Goal: Information Seeking & Learning: Learn about a topic

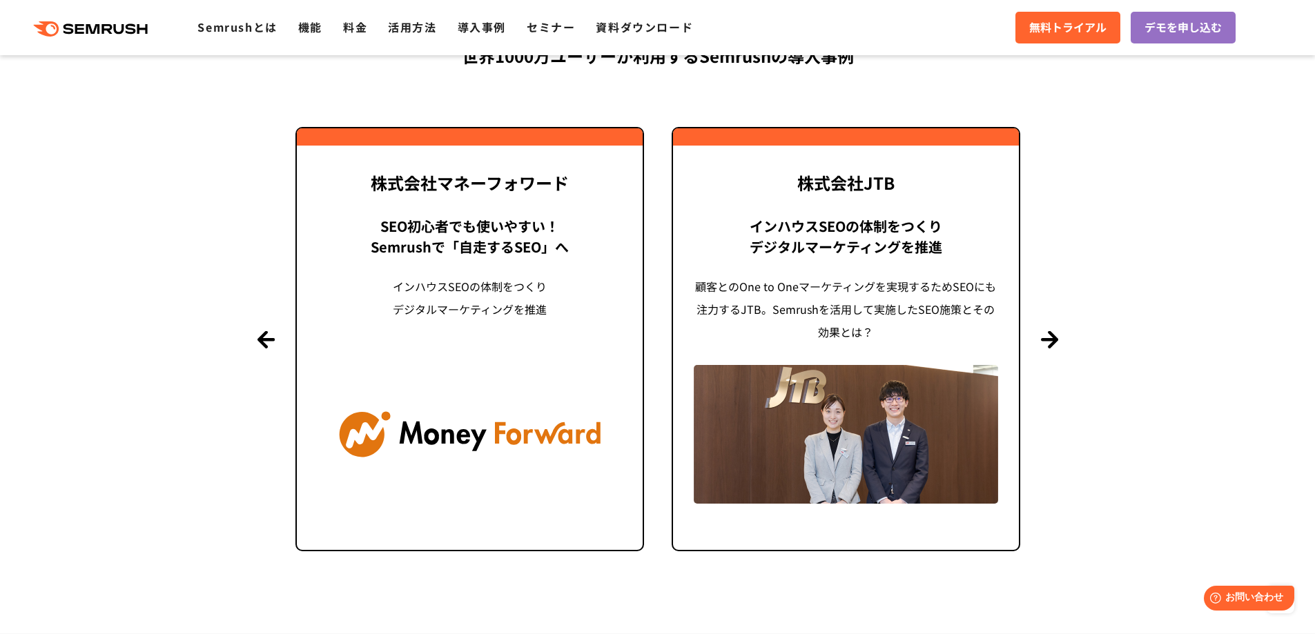
scroll to position [3313, 0]
click at [1042, 336] on button "Next" at bounding box center [1049, 338] width 17 height 17
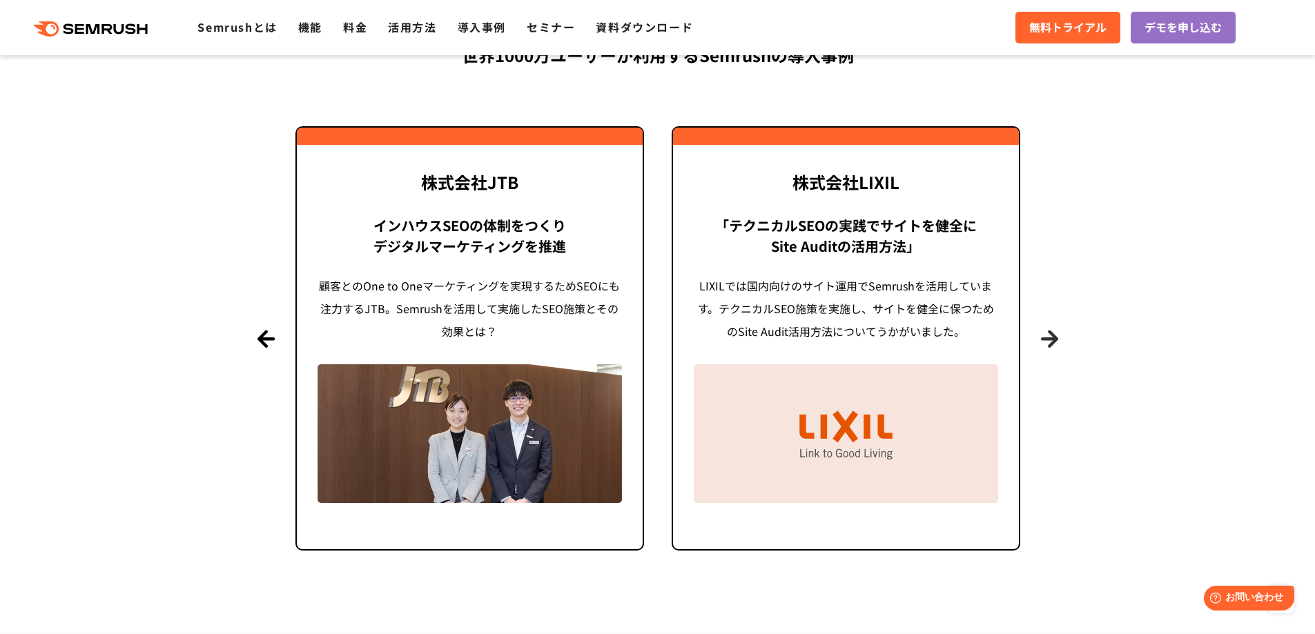
click at [1042, 336] on button "Next" at bounding box center [1049, 338] width 17 height 17
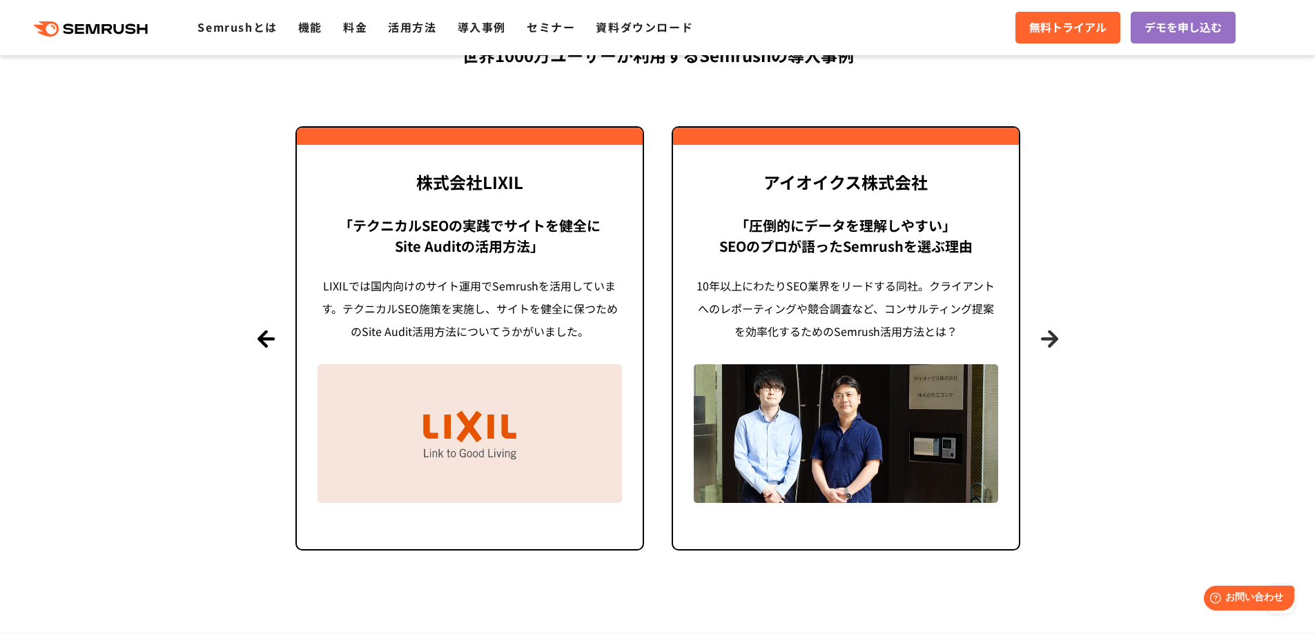
click at [1042, 336] on button "Next" at bounding box center [1049, 338] width 17 height 17
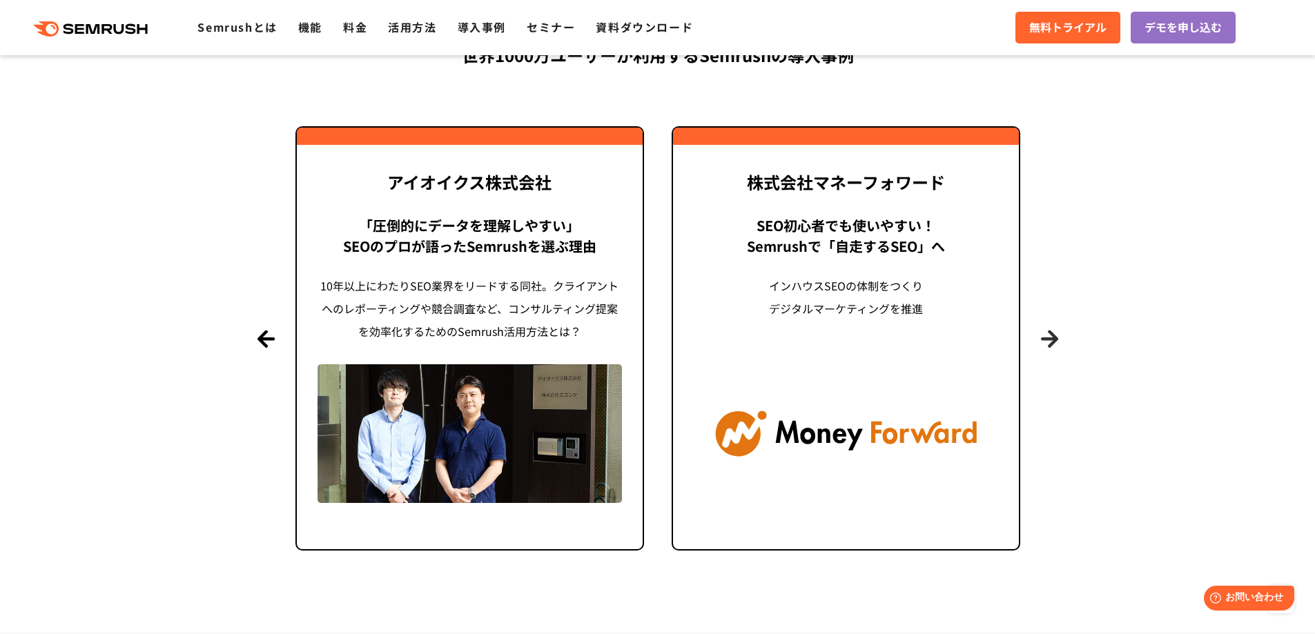
click at [1042, 336] on button "Next" at bounding box center [1049, 338] width 17 height 17
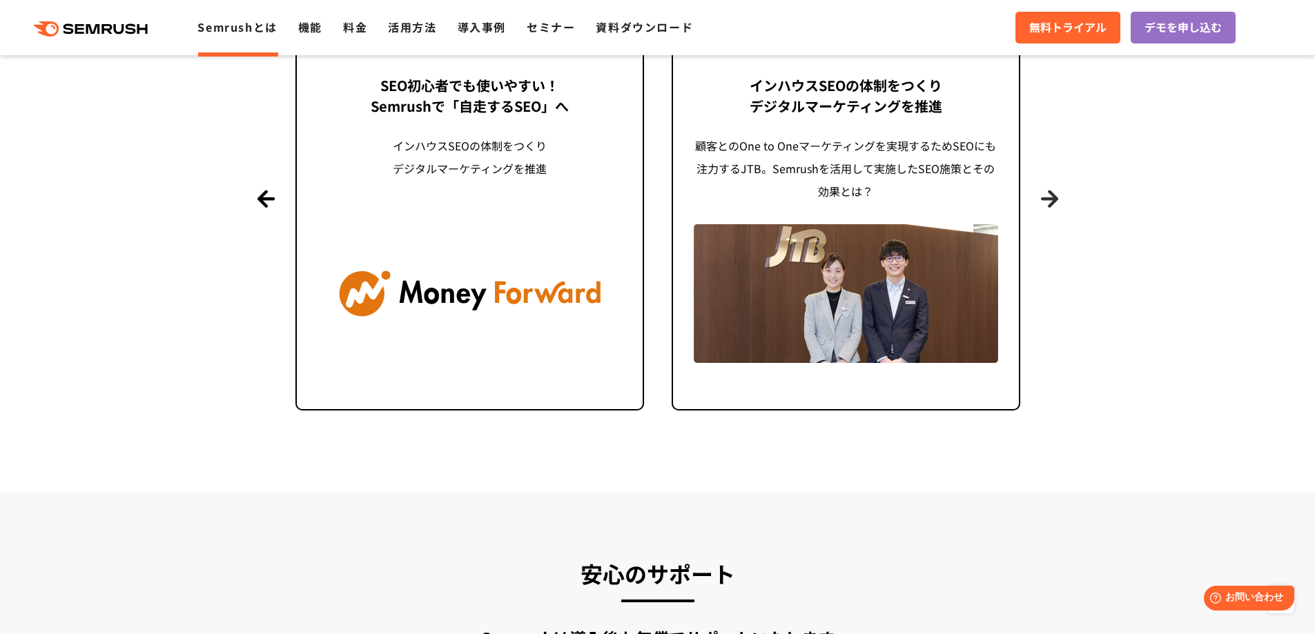
scroll to position [3453, 0]
click at [455, 21] on ul "Semrushとは 機能 料金 活用方法 導入事例 セミナー 資料ダウンロード" at bounding box center [455, 28] width 516 height 18
click at [465, 27] on link "導入事例" at bounding box center [482, 27] width 48 height 17
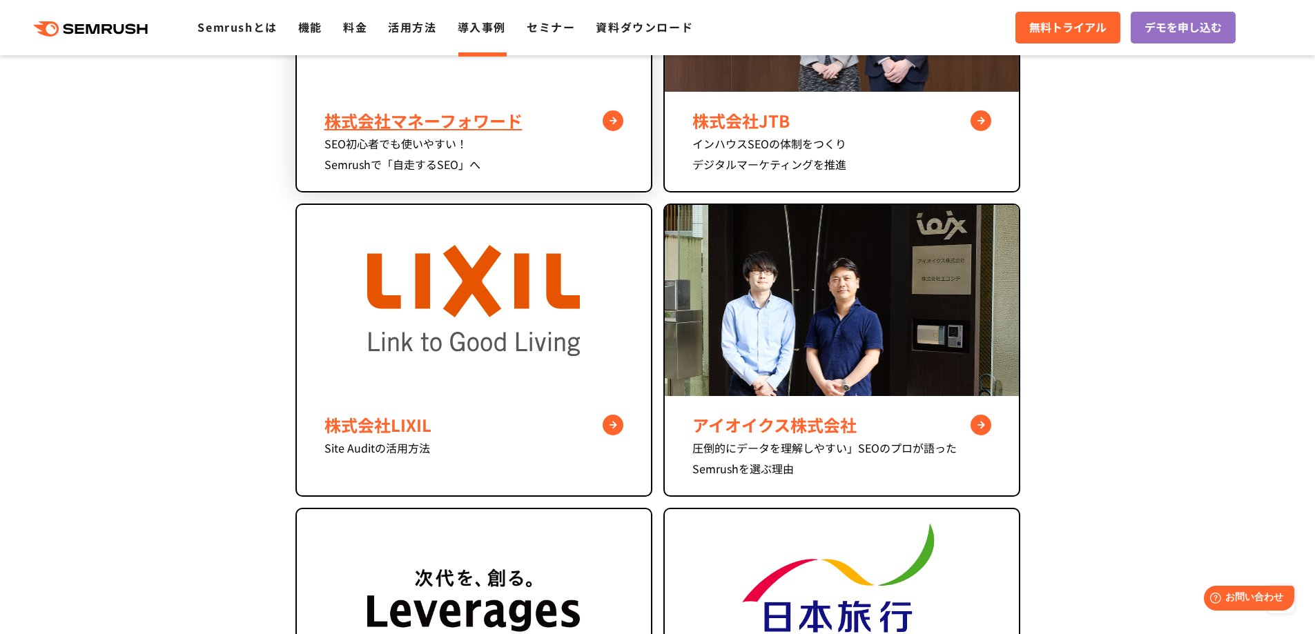
scroll to position [760, 0]
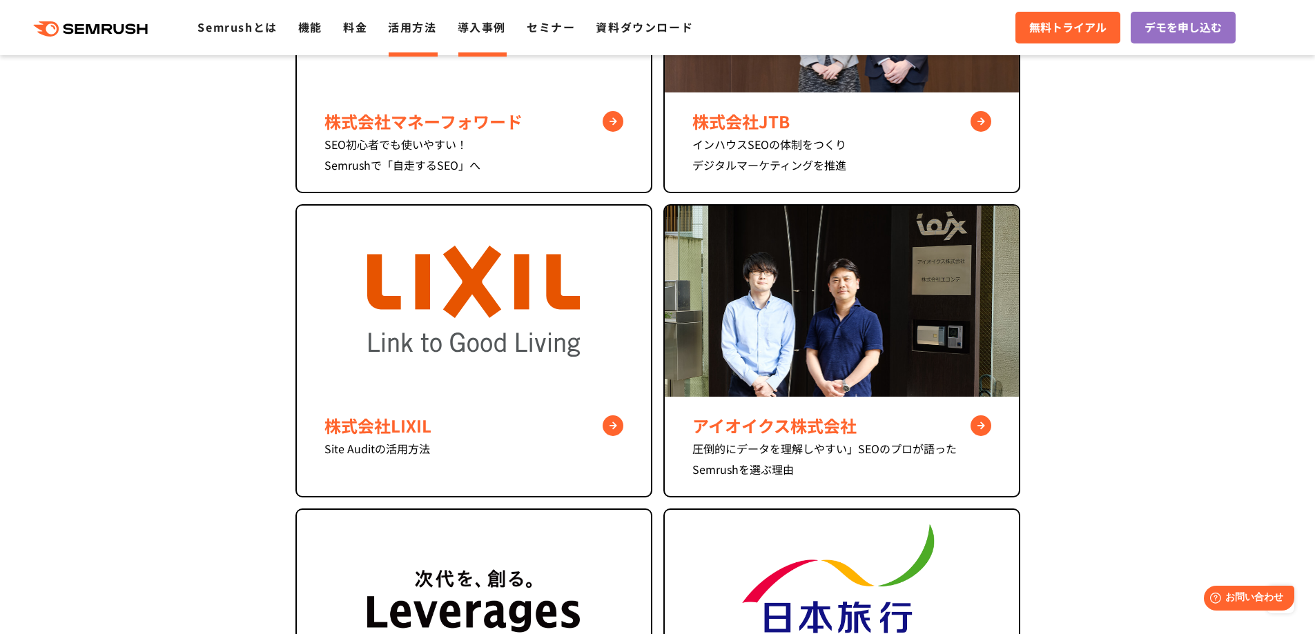
click at [389, 28] on link "活用方法" at bounding box center [412, 27] width 48 height 17
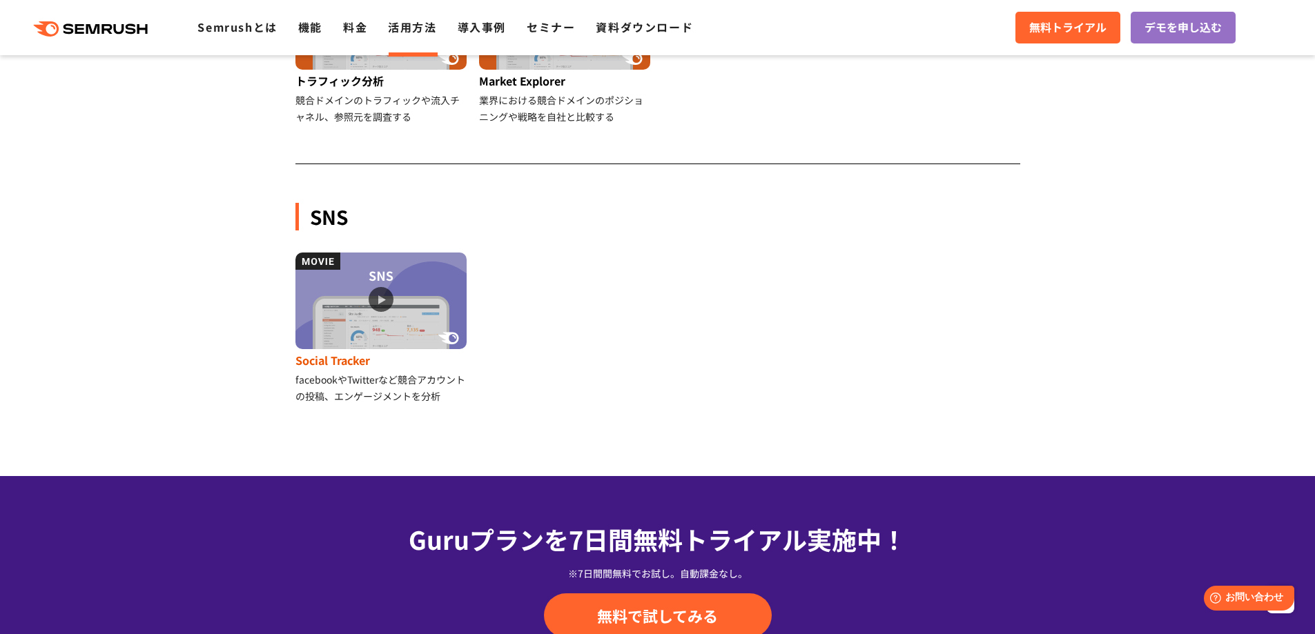
scroll to position [1379, 0]
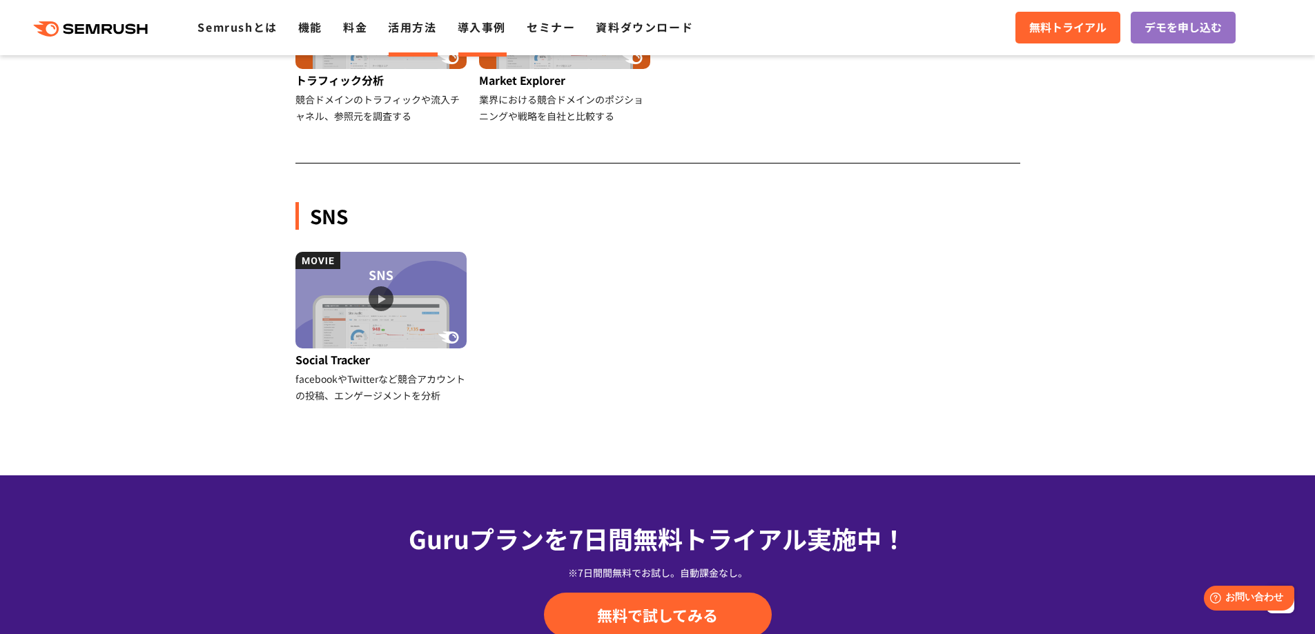
click at [476, 31] on link "導入事例" at bounding box center [482, 27] width 48 height 17
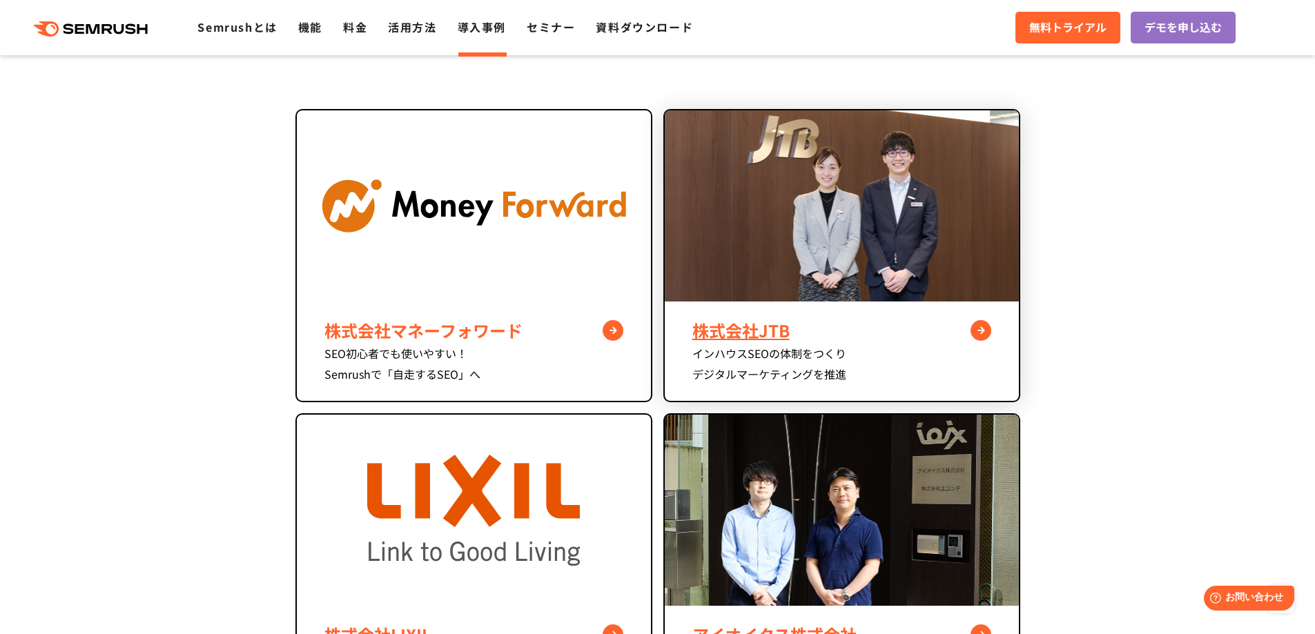
scroll to position [552, 0]
click at [774, 279] on img at bounding box center [842, 205] width 354 height 191
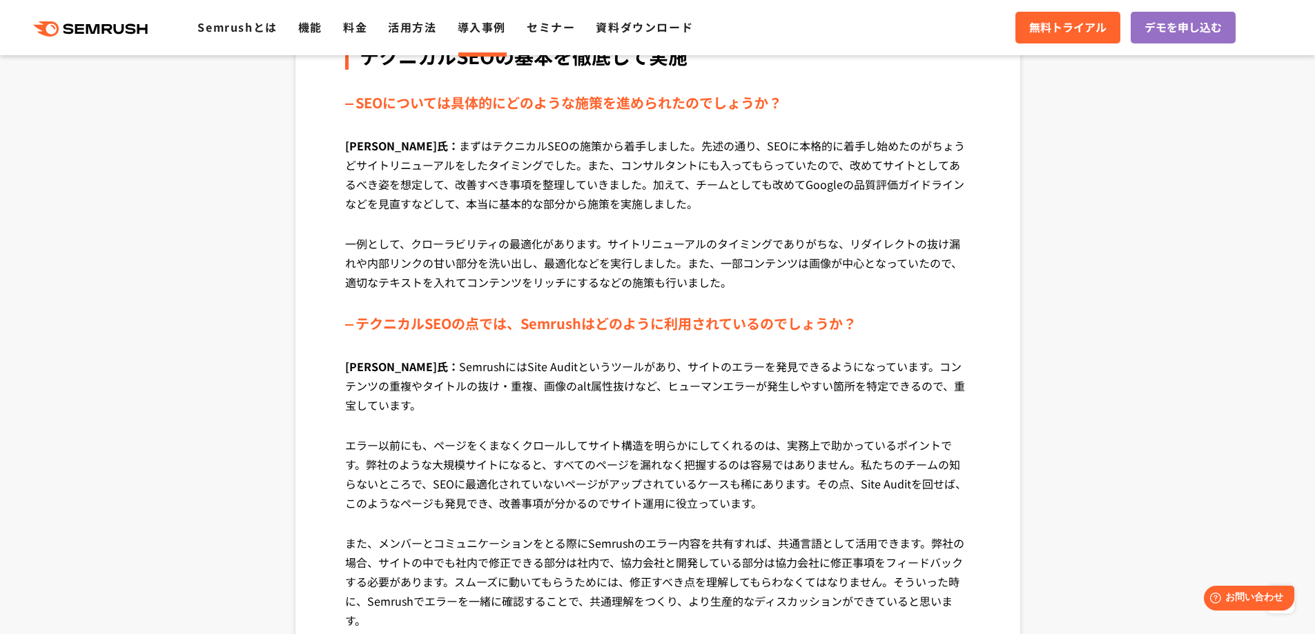
scroll to position [2552, 0]
drag, startPoint x: 410, startPoint y: 222, endPoint x: 547, endPoint y: 229, distance: 137.6
click at [547, 233] on p "一例として、クローラビリティの最適化があります。サイトリニューアルのタイミングでありがちな、リダイレクトの抜け漏れや内部リンクの甘い部分を洗い出し、最適化など…" at bounding box center [657, 272] width 625 height 79
copy p "クローラビリティの最適化"
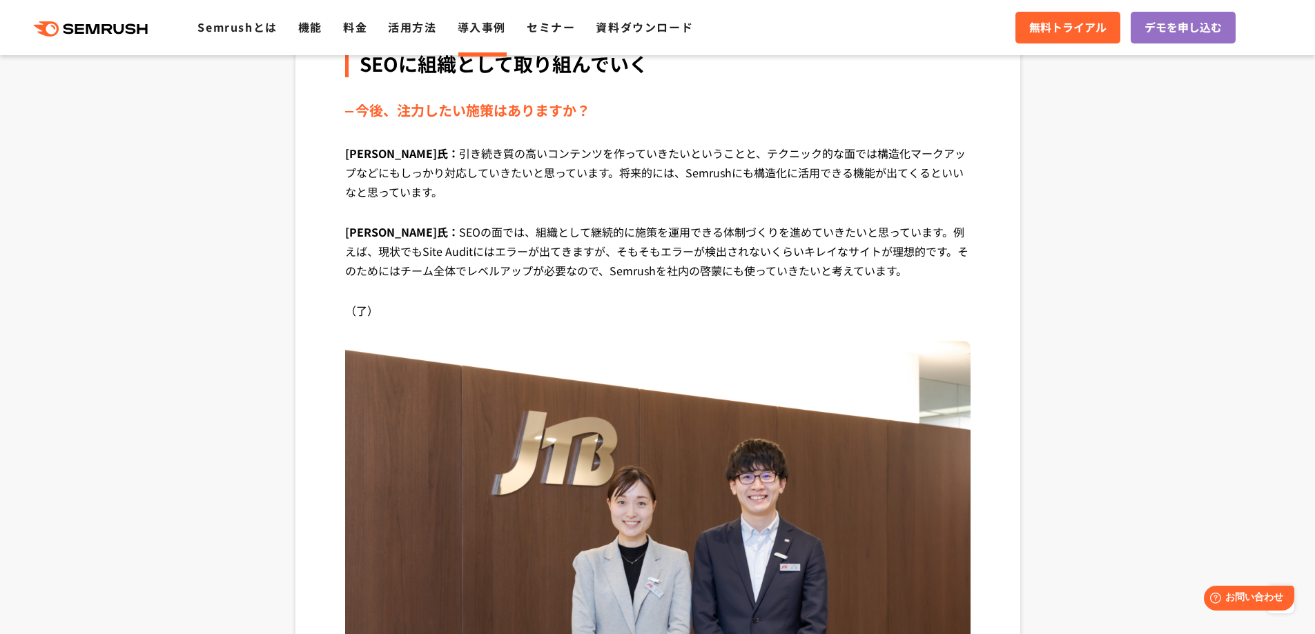
scroll to position [5312, 0]
click at [395, 23] on link "活用方法" at bounding box center [412, 27] width 48 height 17
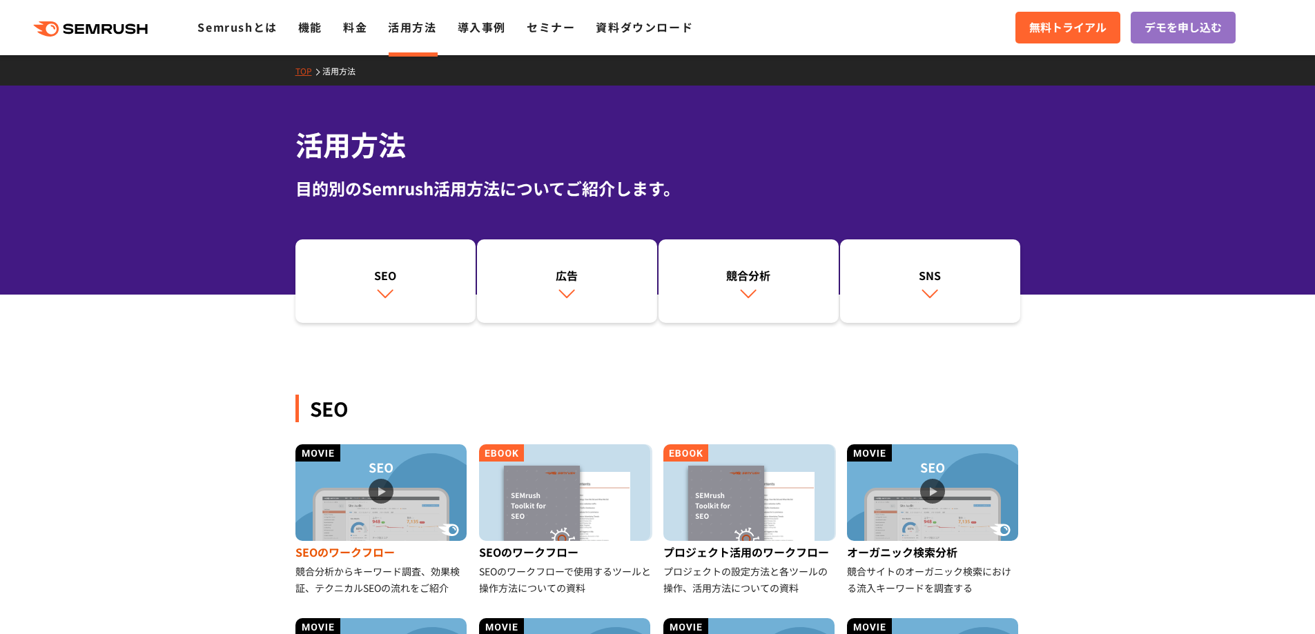
click at [377, 514] on img at bounding box center [380, 493] width 171 height 97
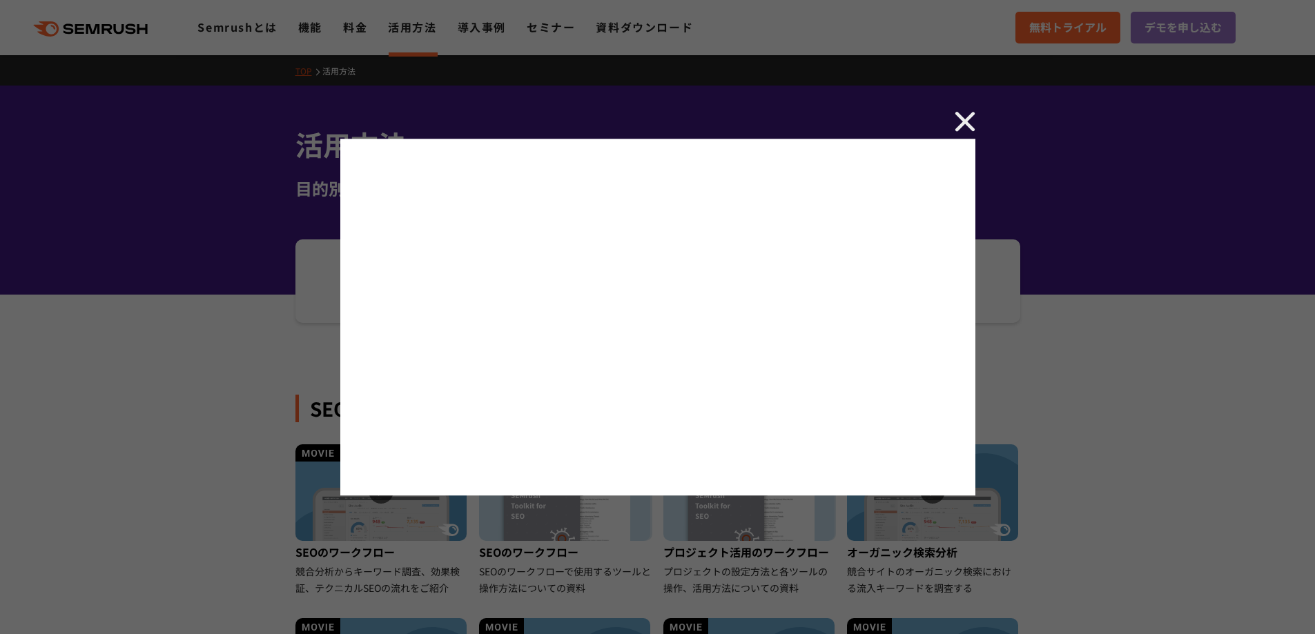
click at [962, 120] on img at bounding box center [965, 121] width 21 height 21
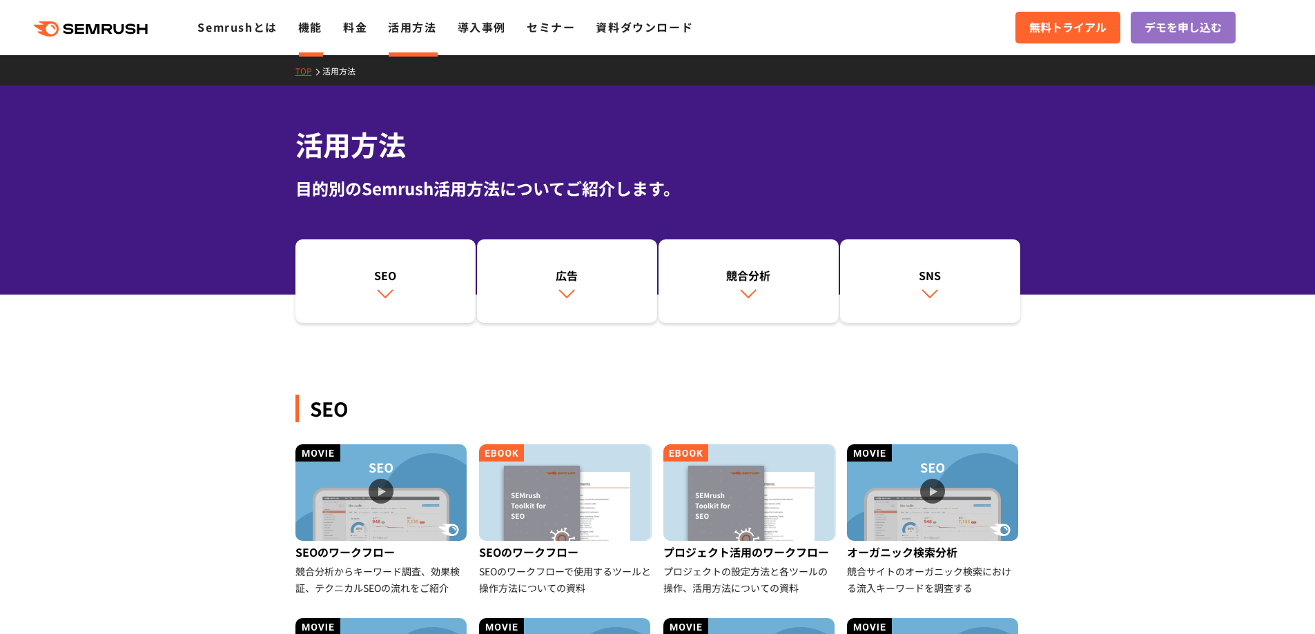
click at [306, 26] on link "機能" at bounding box center [310, 27] width 24 height 17
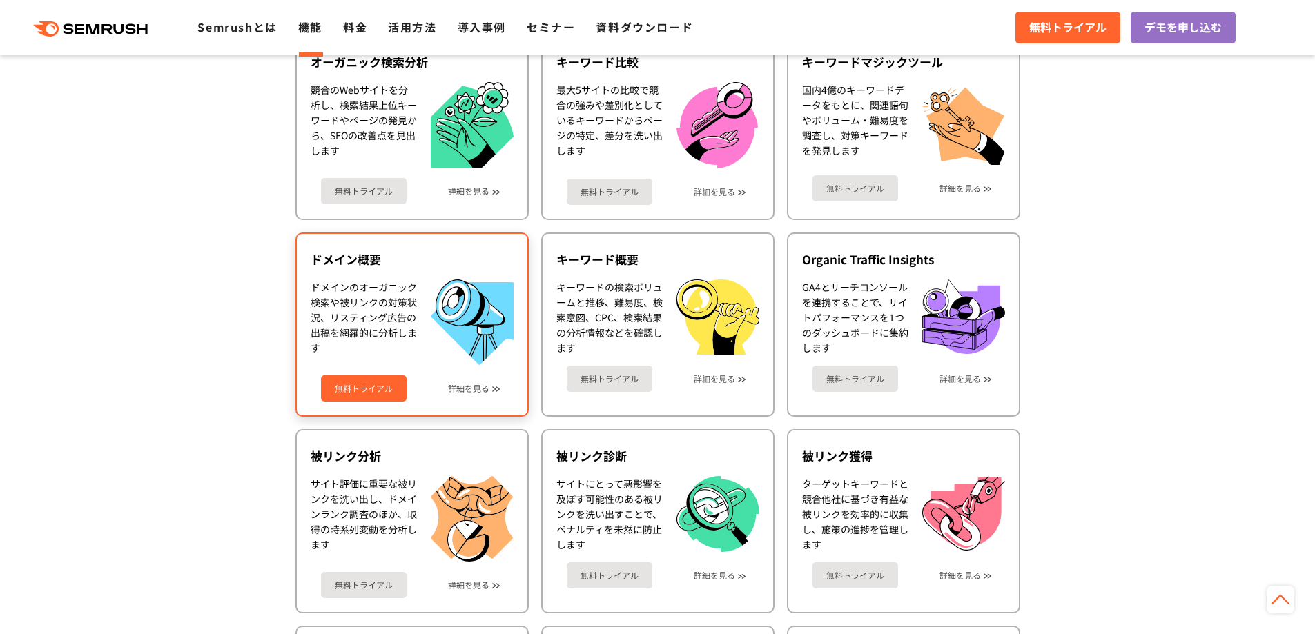
scroll to position [414, 0]
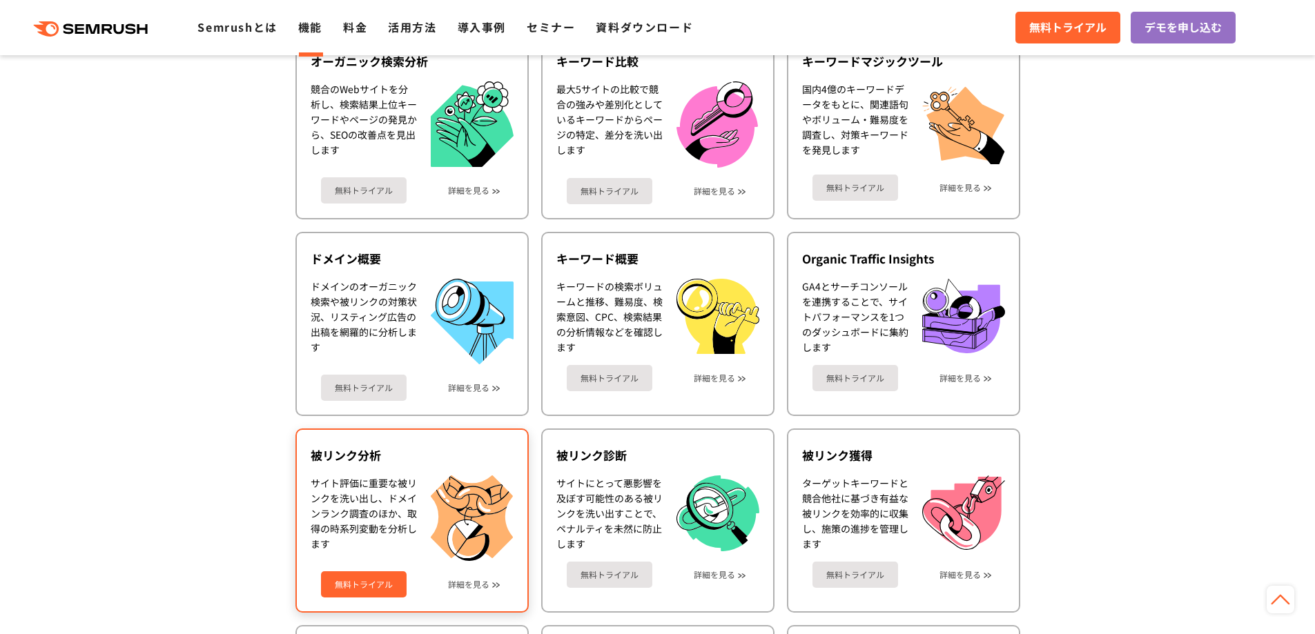
click at [498, 601] on div "被リンク分析 サイト評価に重要な被リンクを洗い出し、ドメインランク調査のほか、取得の時系列変動を分析します 無料トライアル 詳細を見る" at bounding box center [411, 521] width 233 height 184
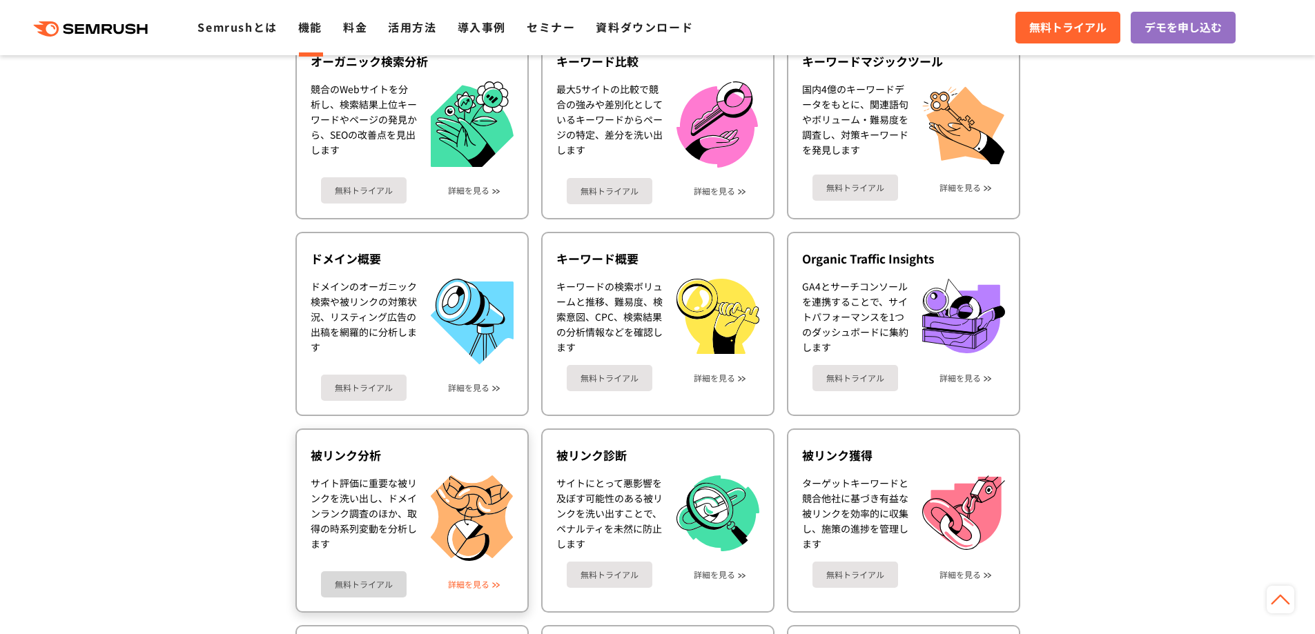
click at [489, 583] on link "詳細を見る" at bounding box center [468, 585] width 41 height 10
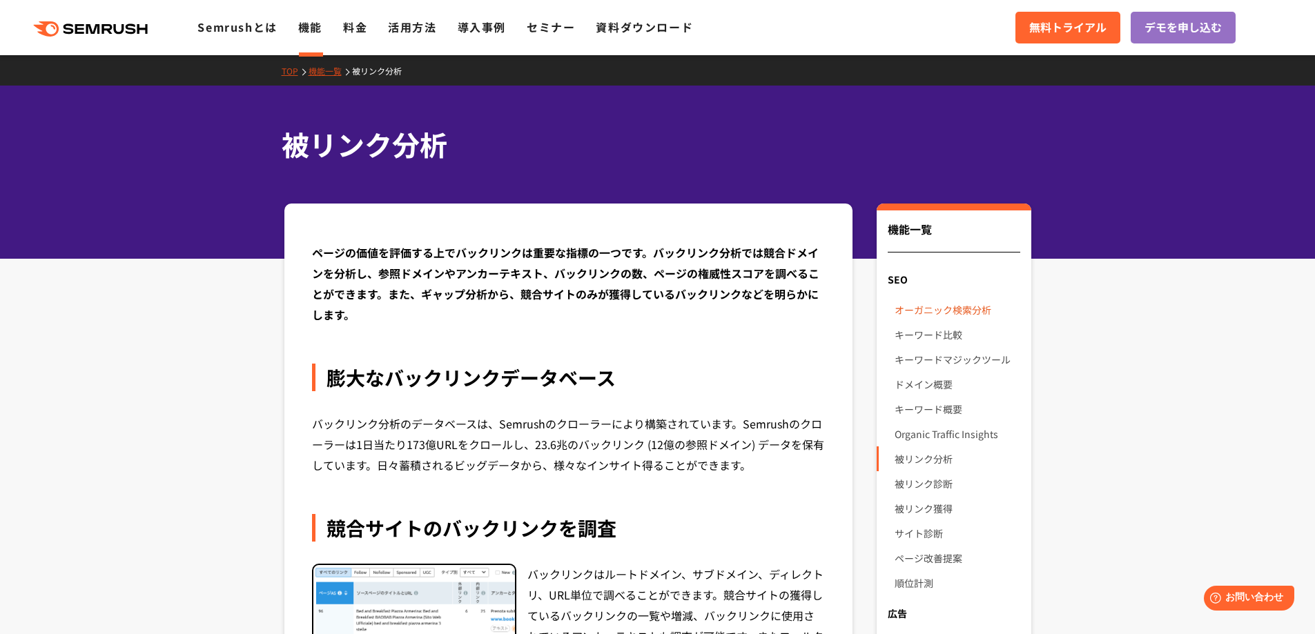
click at [916, 314] on link "オーガニック検索分析" at bounding box center [957, 310] width 125 height 25
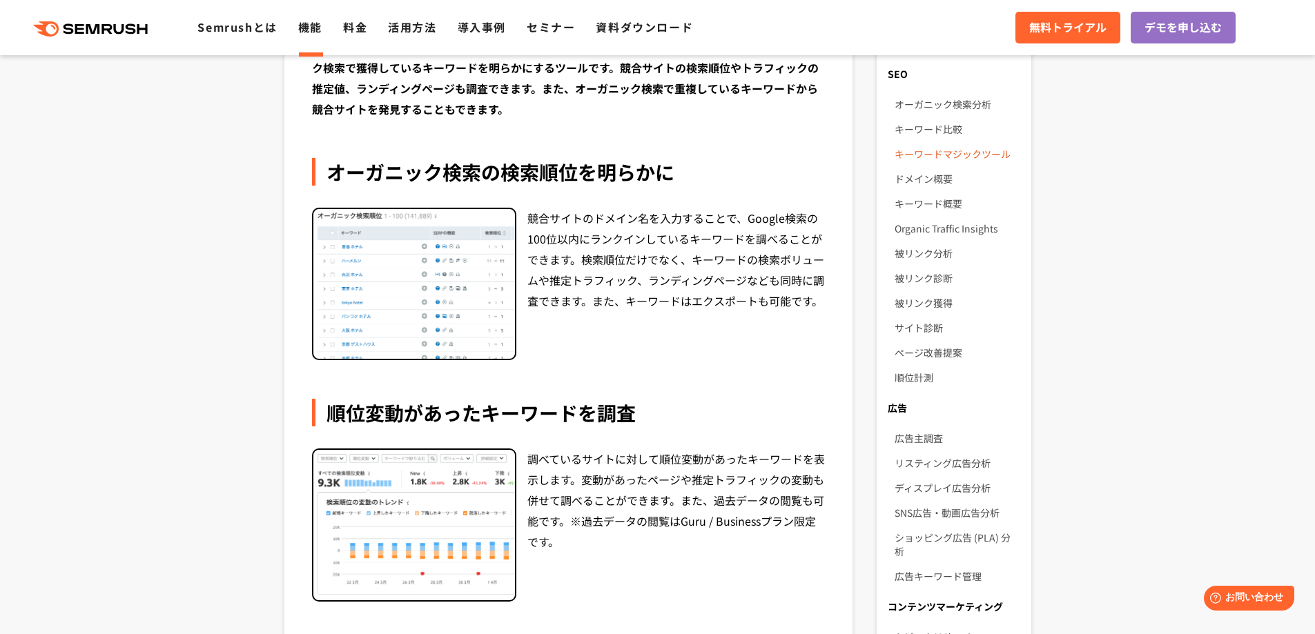
click at [922, 155] on link "キーワードマジックツール" at bounding box center [957, 154] width 125 height 25
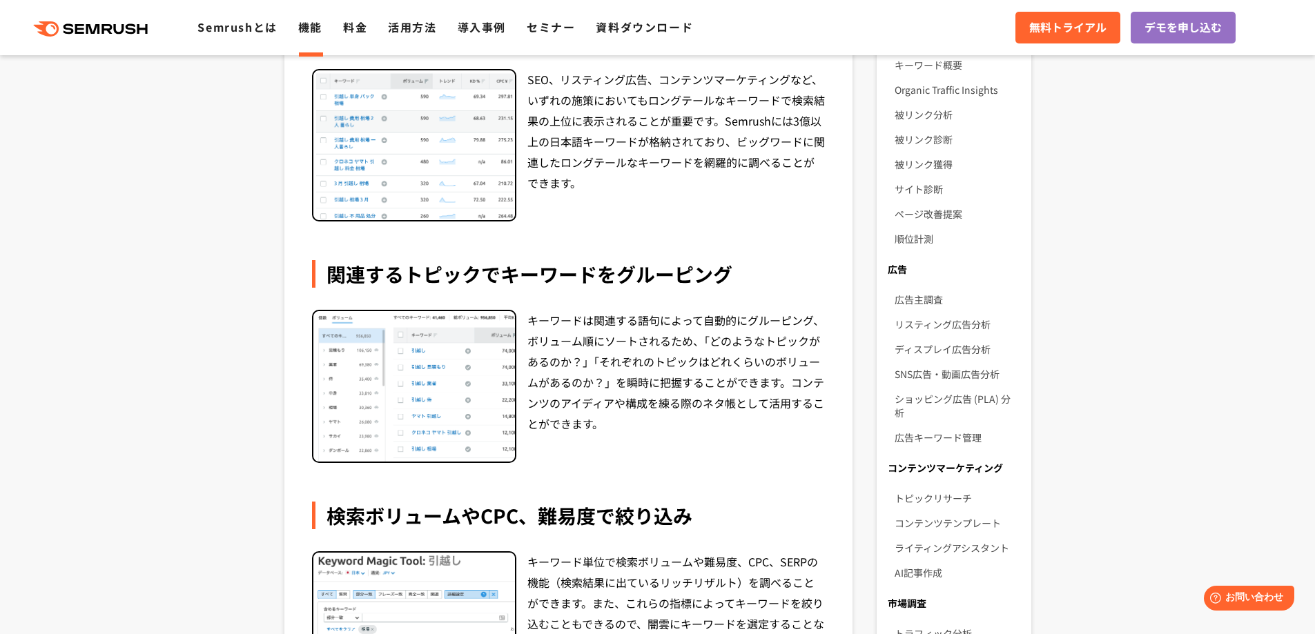
scroll to position [345, 0]
click at [954, 351] on link "ディスプレイ広告分析" at bounding box center [957, 348] width 125 height 25
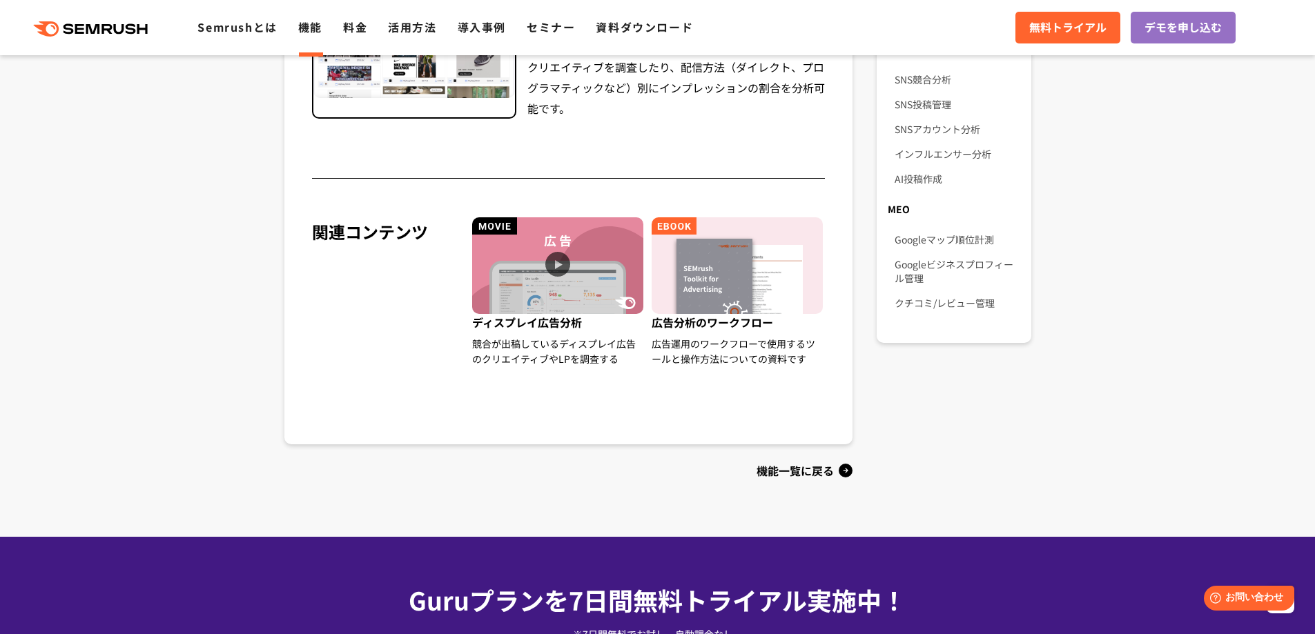
scroll to position [1035, 0]
click at [741, 310] on img at bounding box center [737, 265] width 171 height 97
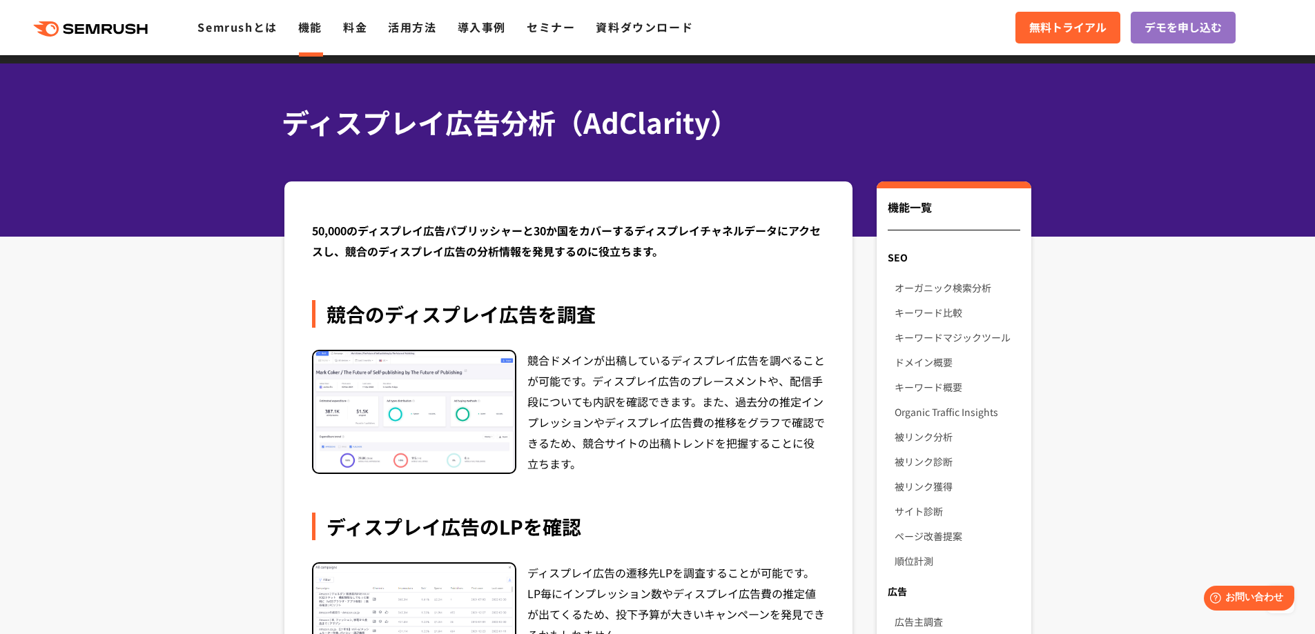
scroll to position [0, 0]
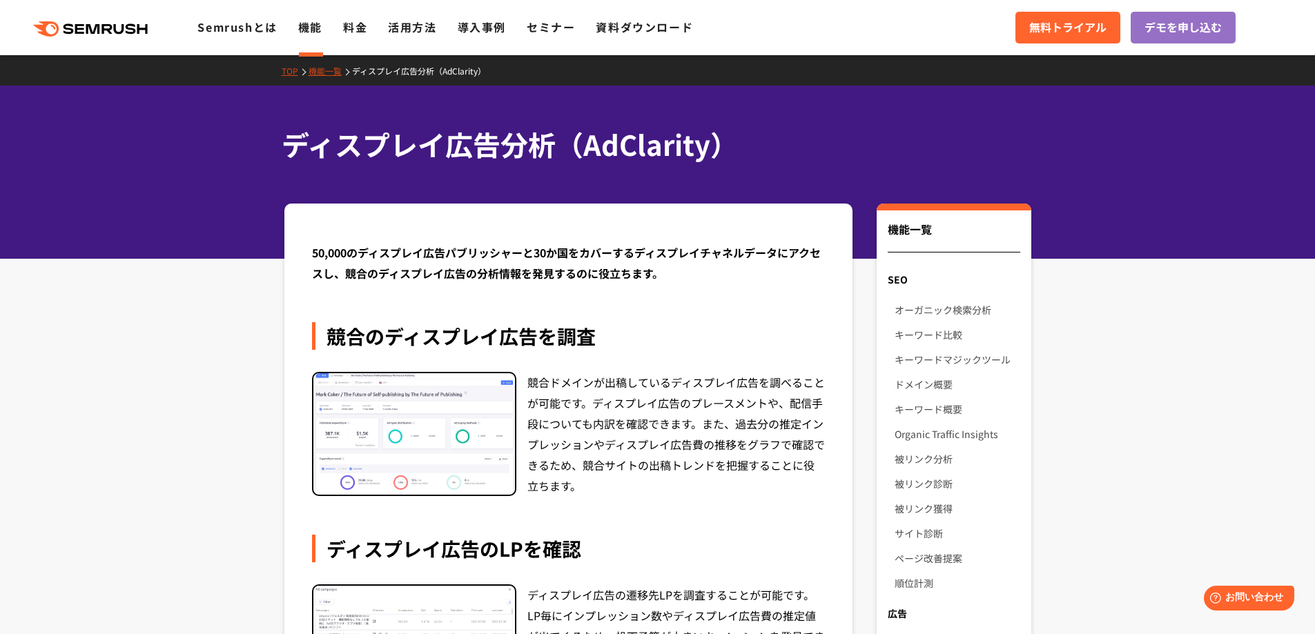
click at [293, 74] on link "TOP" at bounding box center [295, 71] width 27 height 12
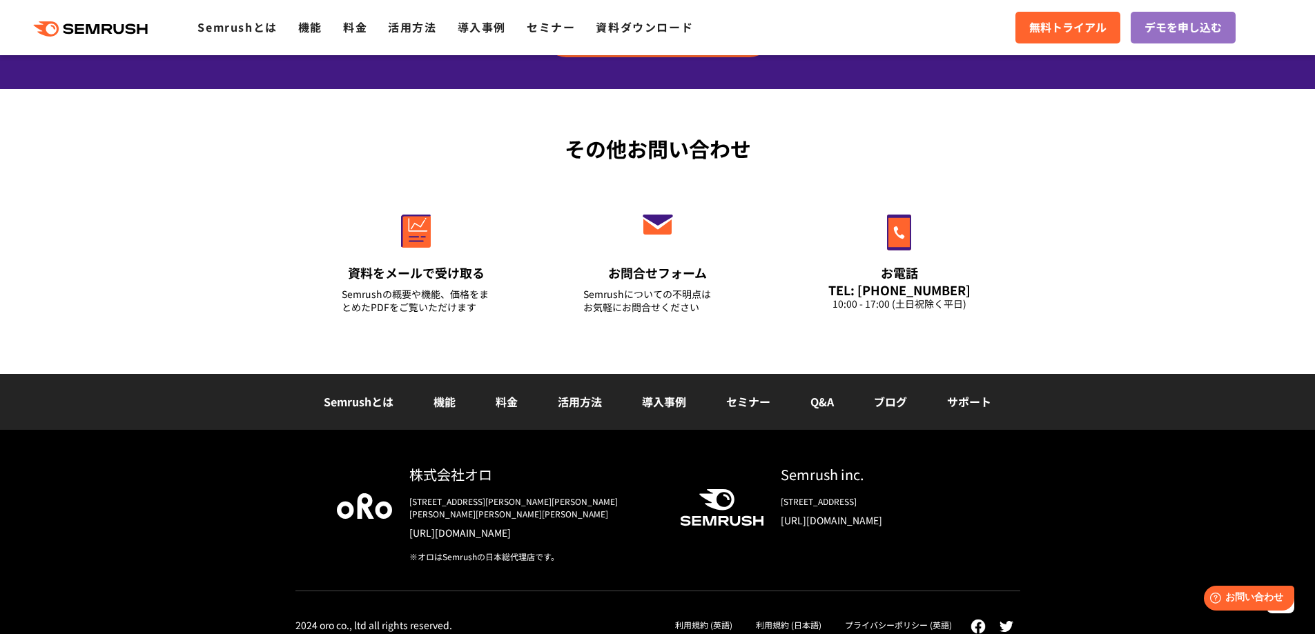
scroll to position [4826, 0]
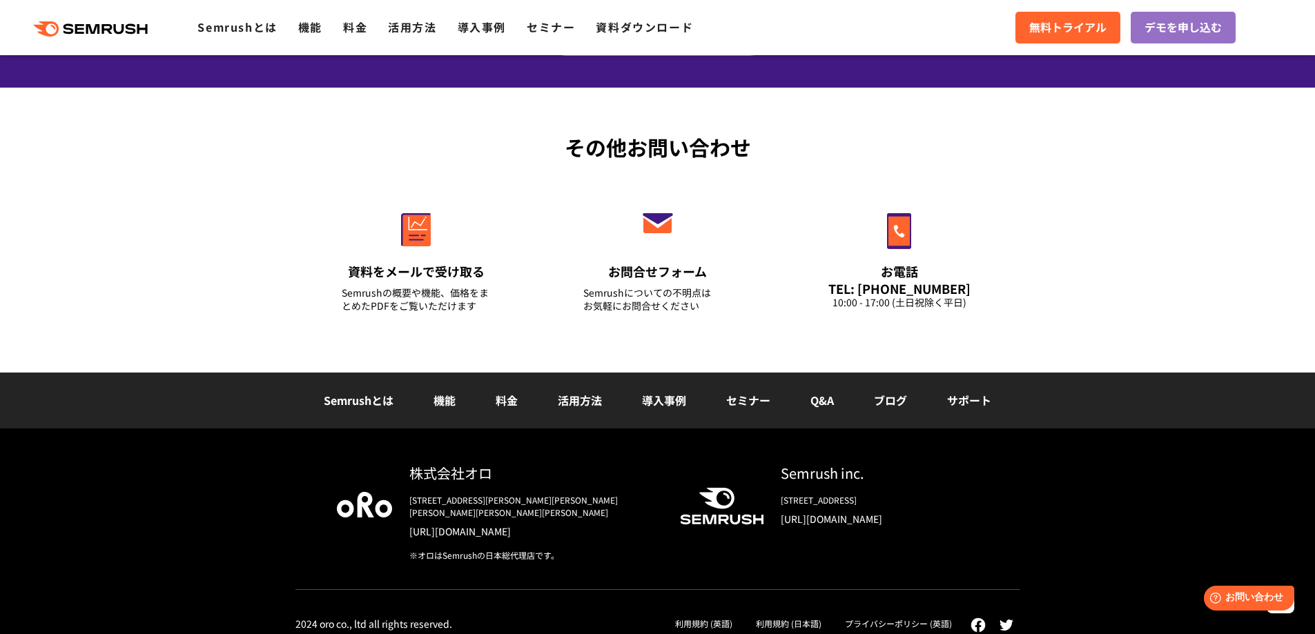
click at [351, 515] on img at bounding box center [364, 504] width 55 height 25
click at [367, 506] on img at bounding box center [364, 504] width 55 height 25
click at [467, 550] on div "※オロはSemrushの日本総代理店です。" at bounding box center [533, 556] width 249 height 12
click at [456, 525] on link "[URL][DOMAIN_NAME]" at bounding box center [533, 532] width 249 height 14
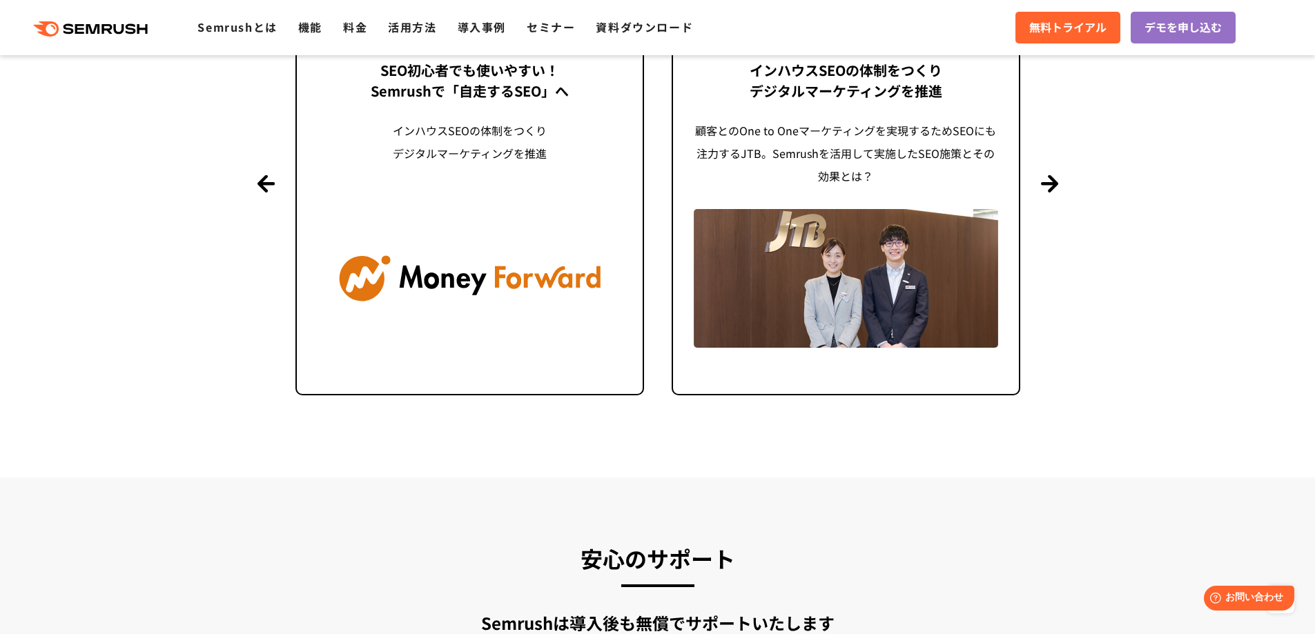
scroll to position [3466, 0]
